Goal: Find specific page/section: Find specific page/section

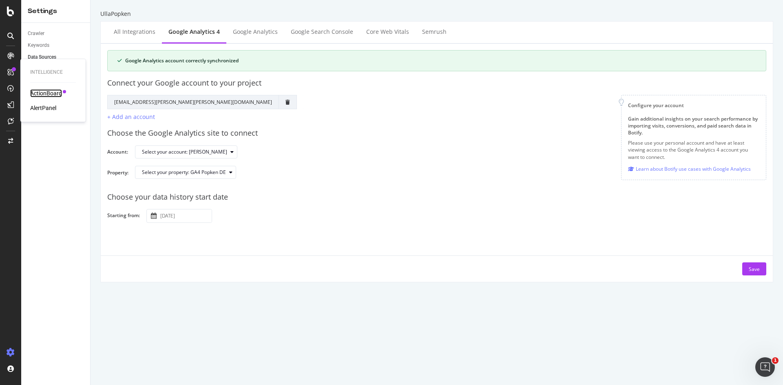
click at [44, 94] on div "ActionBoard" at bounding box center [46, 93] width 32 height 8
